Goal: Check status: Check status

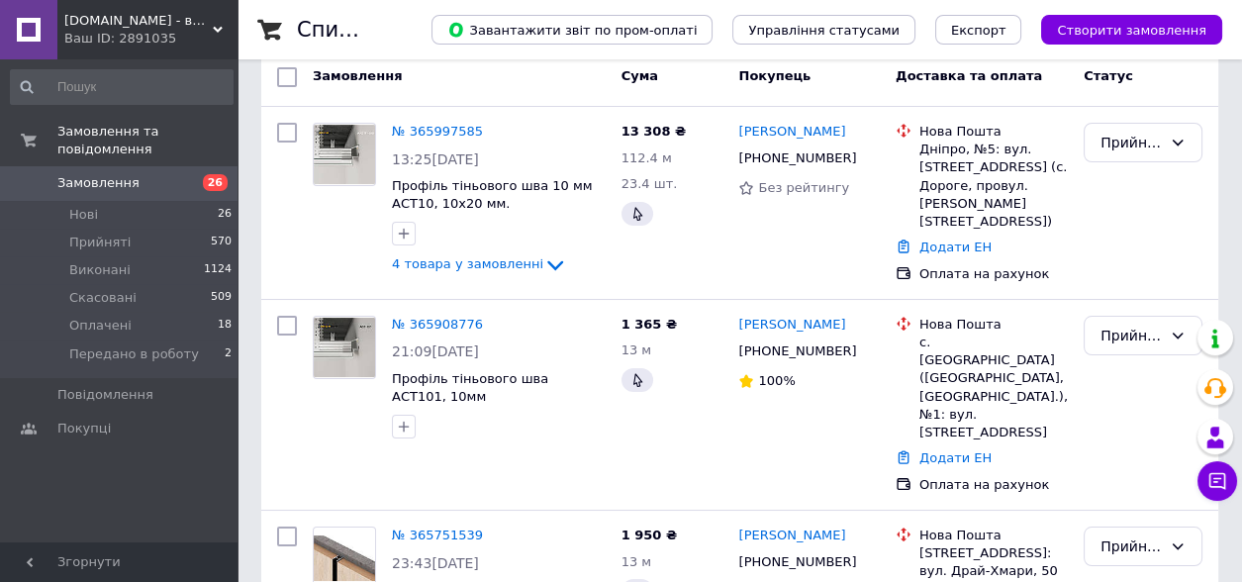
scroll to position [108, 0]
click at [101, 174] on span "Замовлення" at bounding box center [98, 183] width 82 height 18
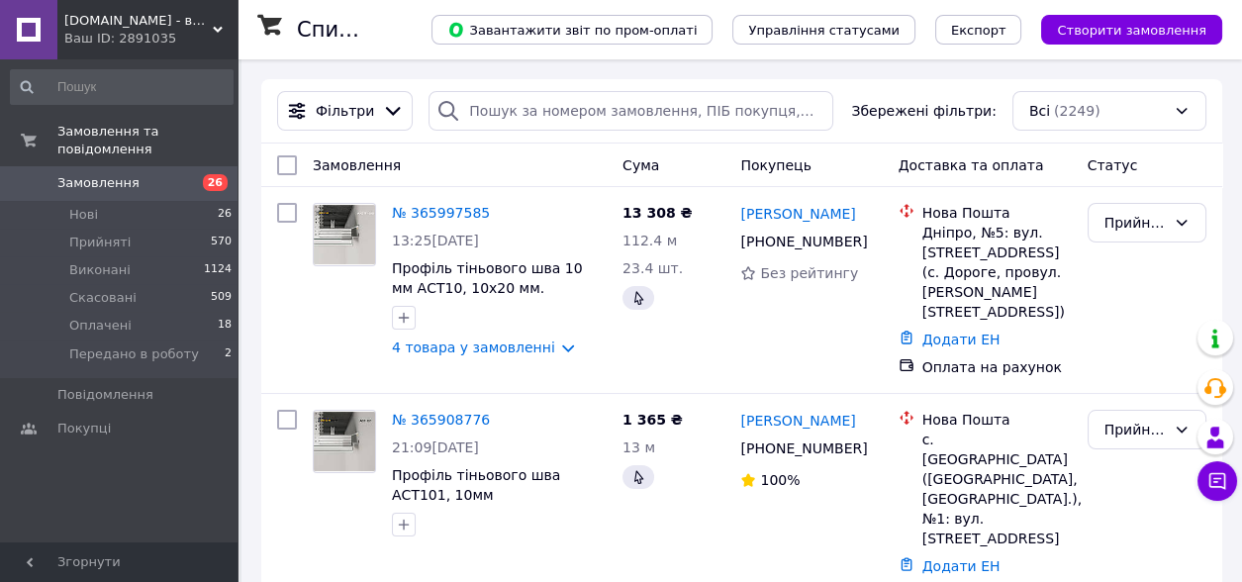
click at [97, 174] on link "Замовлення 26" at bounding box center [121, 183] width 243 height 34
